Goal: Information Seeking & Learning: Learn about a topic

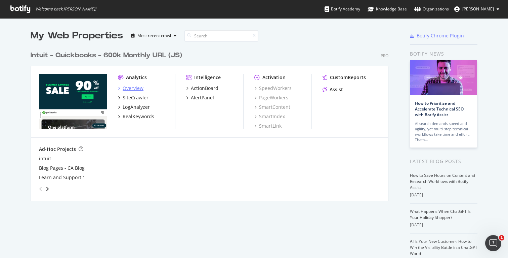
click at [119, 87] on icon "grid" at bounding box center [119, 87] width 2 height 3
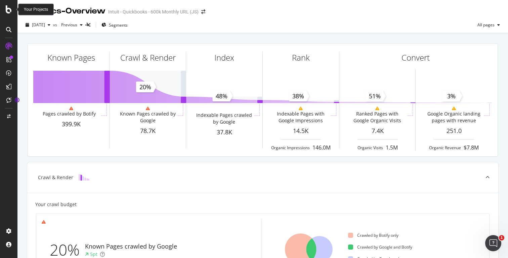
click at [10, 10] on icon at bounding box center [9, 9] width 6 height 8
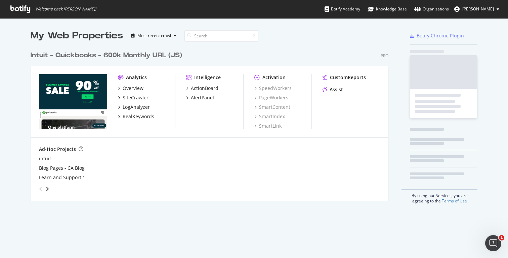
scroll to position [258, 508]
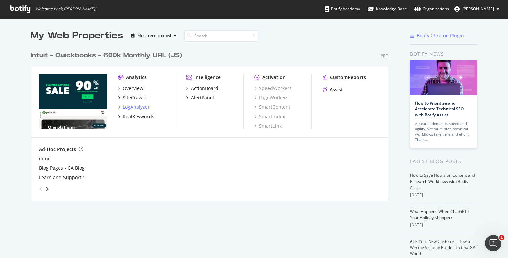
click at [122, 107] on div "LogAnalyzer" at bounding box center [134, 107] width 32 height 7
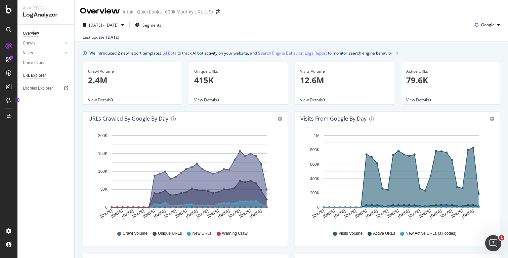
click at [36, 74] on div "URL Explorer" at bounding box center [34, 75] width 23 height 7
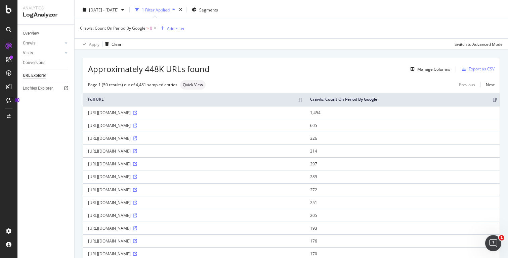
scroll to position [14, 0]
click at [434, 68] on div "Manage Columns" at bounding box center [434, 70] width 33 height 6
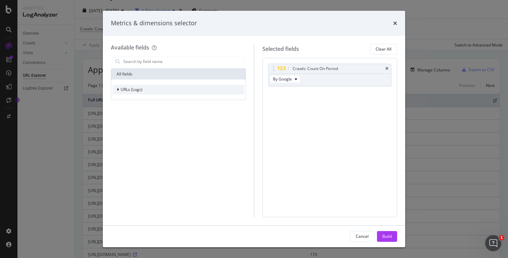
click at [151, 90] on div "URLs (Logs)" at bounding box center [179, 89] width 132 height 9
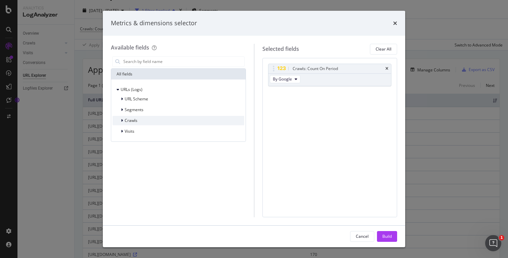
click at [155, 119] on div "Crawls" at bounding box center [179, 120] width 132 height 9
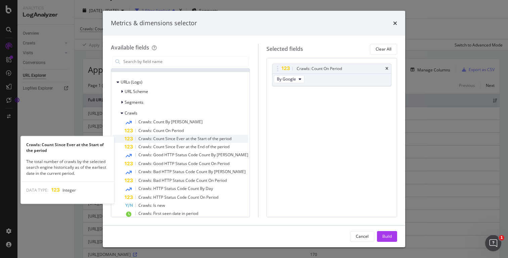
scroll to position [8, 0]
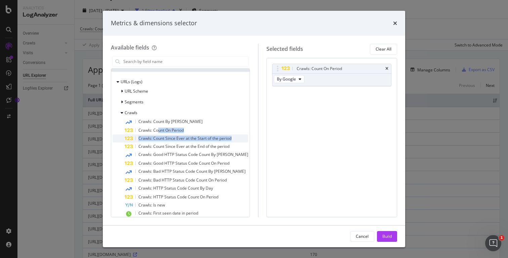
drag, startPoint x: 158, startPoint y: 130, endPoint x: 244, endPoint y: 136, distance: 86.3
click at [244, 136] on div "Crawls: Count By Day Crawls: Count On Period Crawls: Count Since Ever at the St…" at bounding box center [181, 180] width 136 height 126
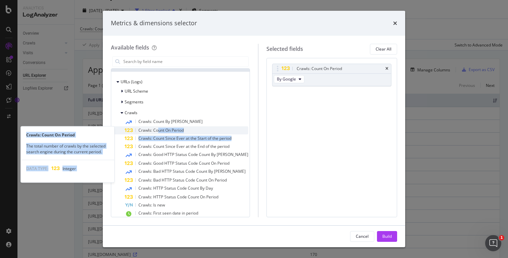
click at [164, 129] on span "Crawls: Count On Period" at bounding box center [161, 130] width 45 height 6
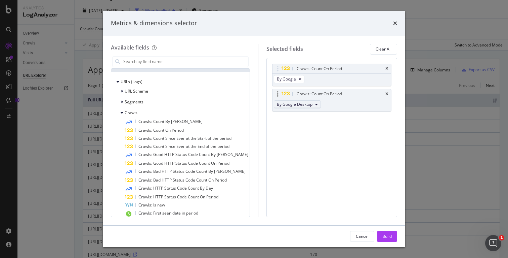
click at [315, 102] on icon "modal" at bounding box center [316, 104] width 3 height 4
click at [304, 131] on span "By OpenAI" at bounding box center [302, 133] width 53 height 6
click at [383, 238] on div "Build" at bounding box center [387, 236] width 9 height 6
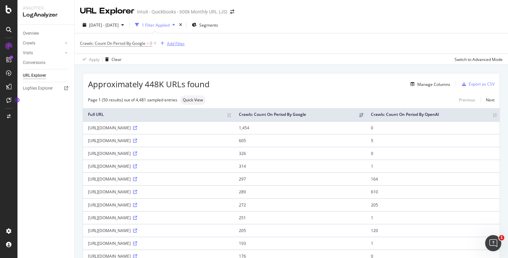
click at [181, 44] on div "Add Filter" at bounding box center [176, 44] width 18 height 6
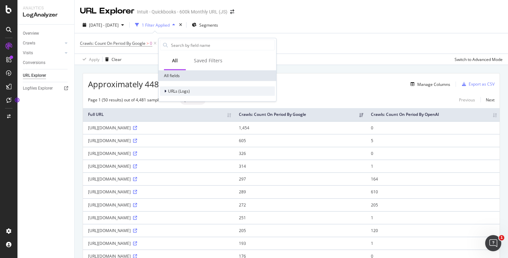
click at [189, 92] on span "URLs (Logs)" at bounding box center [179, 91] width 22 height 6
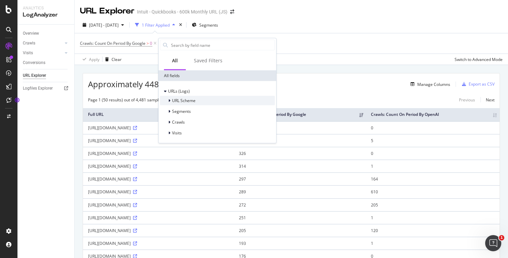
click at [191, 100] on span "URL Scheme" at bounding box center [184, 100] width 24 height 6
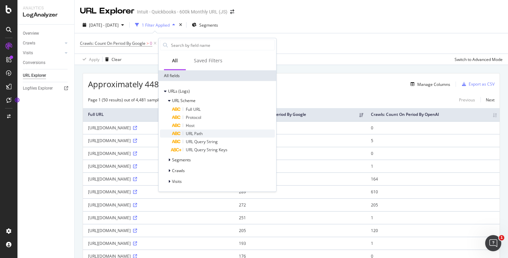
click at [203, 133] on div "URL Path" at bounding box center [223, 133] width 103 height 8
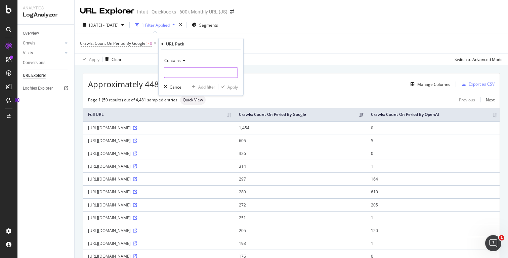
click at [200, 72] on input "text" at bounding box center [200, 72] width 73 height 11
type input "/ca/"
click at [232, 85] on div "Apply" at bounding box center [233, 87] width 10 height 6
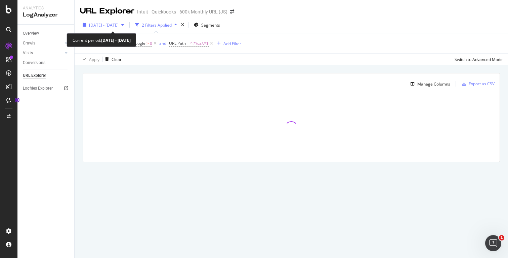
click at [124, 25] on icon "button" at bounding box center [122, 25] width 3 height 4
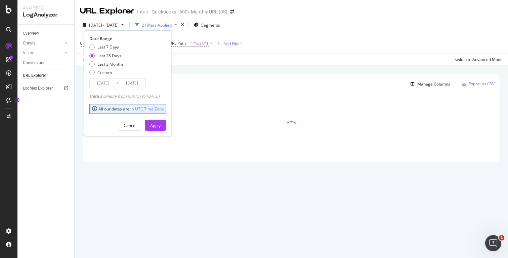
click at [275, 26] on div "[DATE] - [DATE] 2 Filters Applied Segments Date Range Last 7 Days Last 28 Days …" at bounding box center [292, 25] width 434 height 13
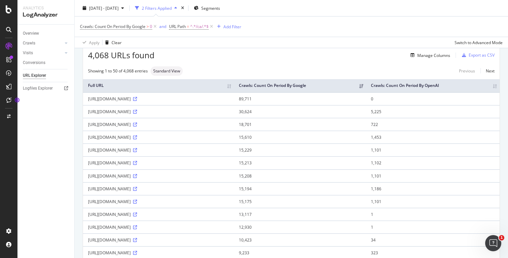
scroll to position [27, 0]
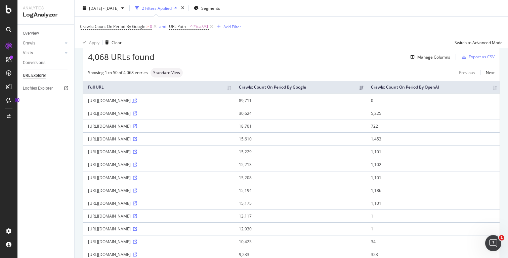
click at [137, 103] on icon at bounding box center [135, 101] width 4 height 4
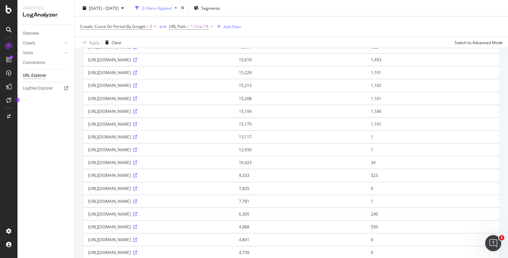
scroll to position [0, 0]
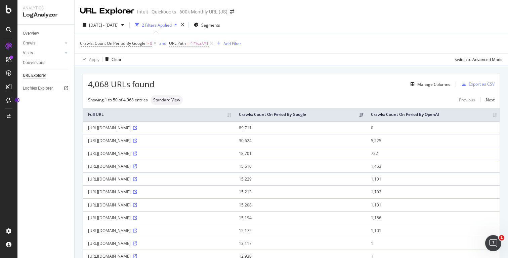
click at [198, 41] on span "^.*/ca/.*$" at bounding box center [199, 43] width 18 height 9
click at [310, 44] on div "Crawls: Count On Period By Google > 0 and URL Path = ^.*/ca/.*$ Add Filter" at bounding box center [291, 43] width 423 height 20
click at [237, 42] on div "Add Filter" at bounding box center [233, 44] width 18 height 6
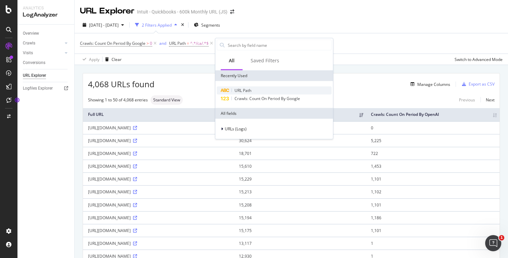
click at [239, 90] on span "URL Path" at bounding box center [243, 90] width 17 height 6
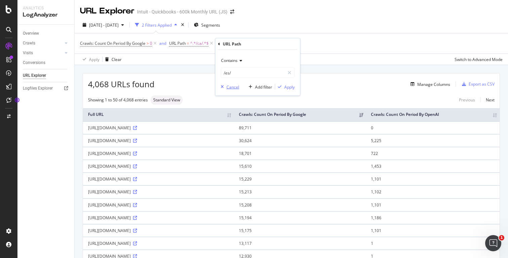
click at [233, 87] on div "Cancel" at bounding box center [233, 87] width 13 height 6
click at [224, 42] on div "Add Filter" at bounding box center [233, 44] width 18 height 6
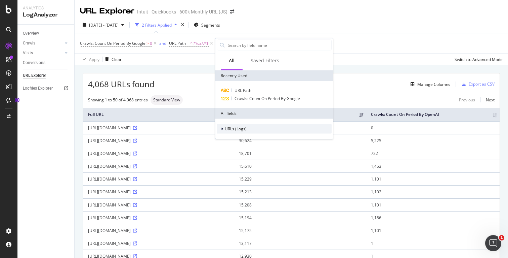
click at [244, 128] on span "URLs (Logs)" at bounding box center [236, 129] width 22 height 6
click at [225, 136] on icon at bounding box center [226, 138] width 2 height 4
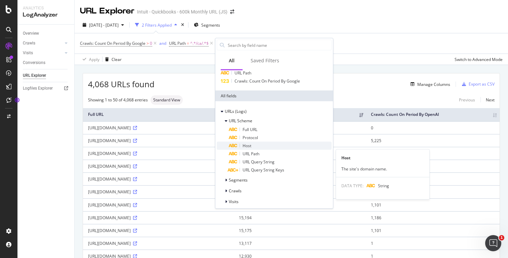
scroll to position [21, 0]
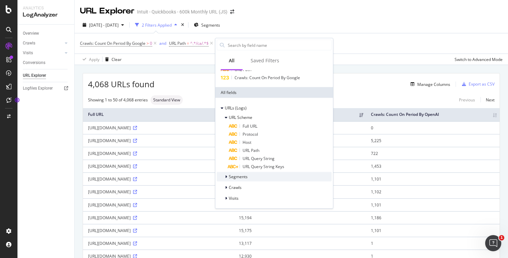
click at [250, 178] on div "Segments" at bounding box center [274, 176] width 115 height 9
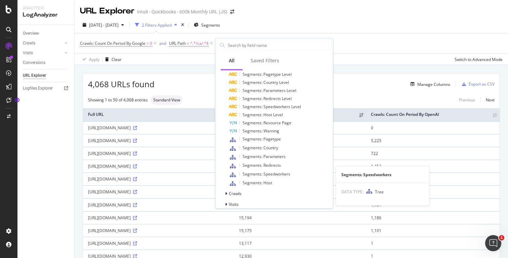
scroll to position [138, 0]
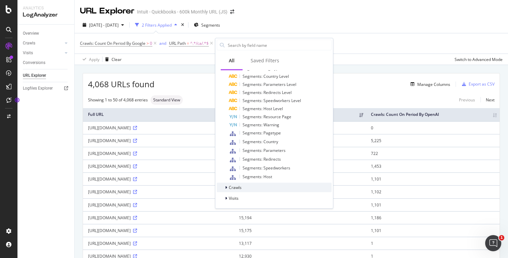
click at [231, 188] on span "Crawls" at bounding box center [235, 187] width 13 height 6
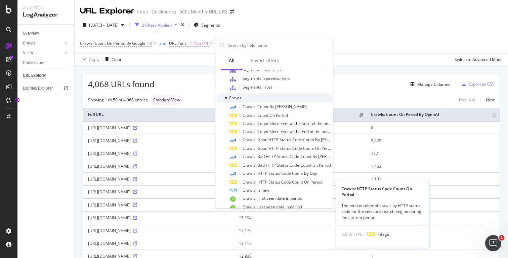
scroll to position [264, 0]
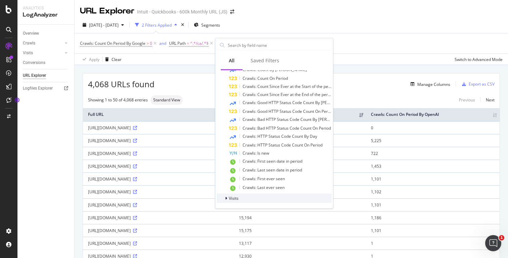
click at [238, 197] on span "Visits" at bounding box center [234, 198] width 10 height 6
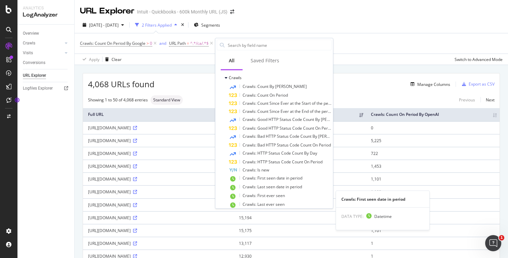
scroll to position [0, 0]
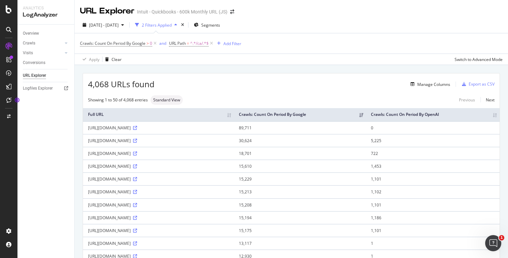
click at [423, 116] on th "Crawls: Count On Period By OpenAI" at bounding box center [433, 114] width 134 height 13
click at [437, 118] on th "Crawls: Count On Period By OpenAI" at bounding box center [433, 114] width 134 height 13
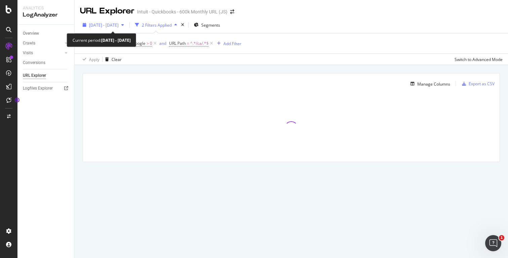
click at [127, 25] on div "button" at bounding box center [123, 25] width 8 height 4
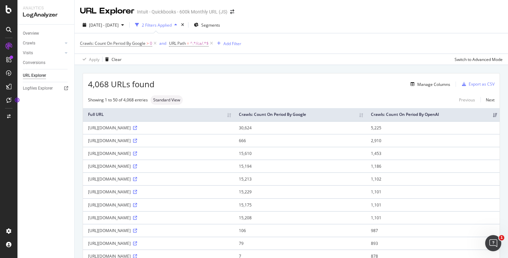
scroll to position [3, 0]
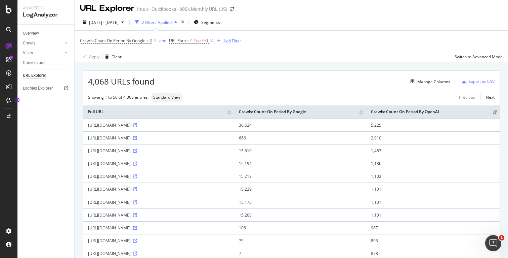
click at [137, 126] on icon at bounding box center [135, 125] width 4 height 4
drag, startPoint x: 283, startPoint y: 125, endPoint x: 88, endPoint y: 125, distance: 195.7
click at [88, 125] on td "[URL][DOMAIN_NAME]" at bounding box center [158, 124] width 151 height 13
copy div "[URL][DOMAIN_NAME]"
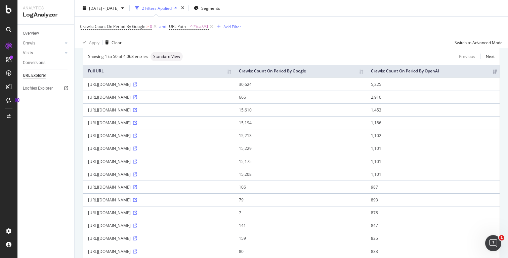
scroll to position [44, 0]
click at [137, 110] on icon at bounding box center [135, 109] width 4 height 4
click at [145, 111] on div "[URL][DOMAIN_NAME]" at bounding box center [158, 109] width 141 height 6
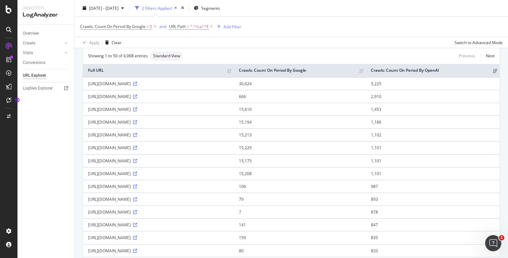
click at [229, 124] on div "[URL][DOMAIN_NAME]" at bounding box center [158, 122] width 141 height 6
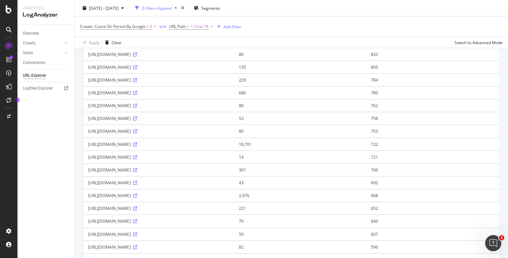
scroll to position [0, 0]
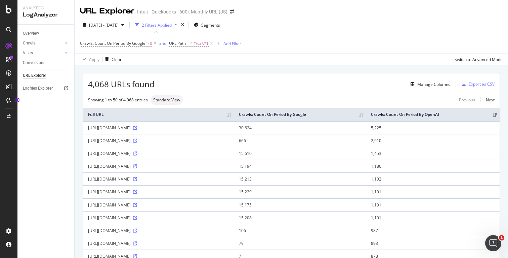
drag, startPoint x: 254, startPoint y: 155, endPoint x: 85, endPoint y: 153, distance: 169.5
click at [85, 153] on td "[URL][DOMAIN_NAME]" at bounding box center [158, 153] width 151 height 13
copy div "[URL][DOMAIN_NAME]"
